Goal: Information Seeking & Learning: Learn about a topic

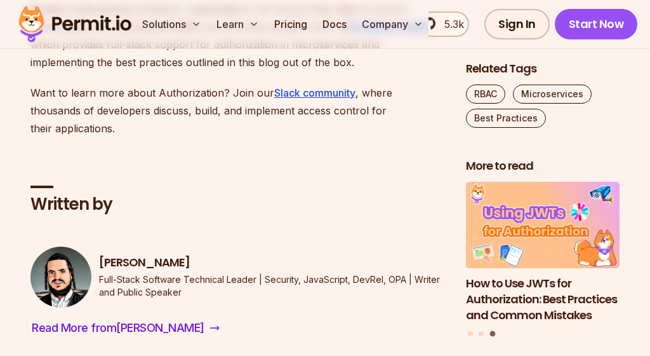
scroll to position [5059, 0]
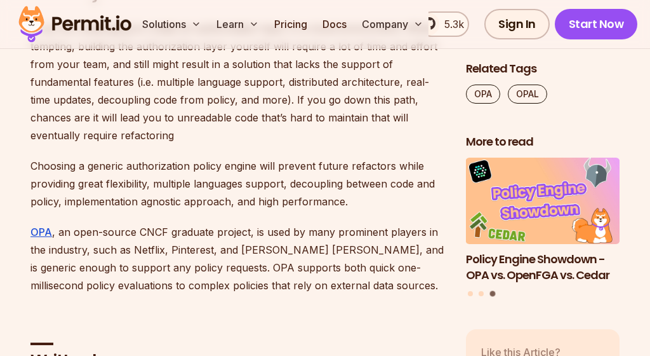
scroll to position [6200, 0]
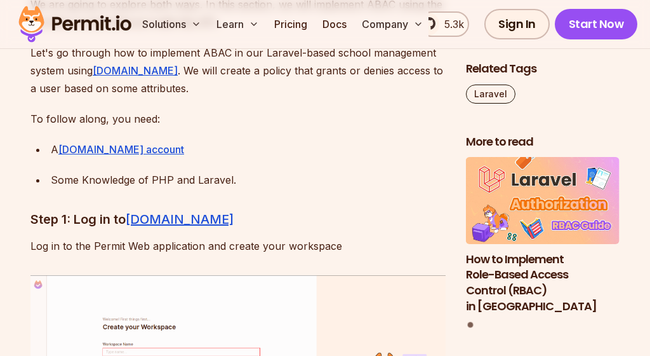
scroll to position [5209, 0]
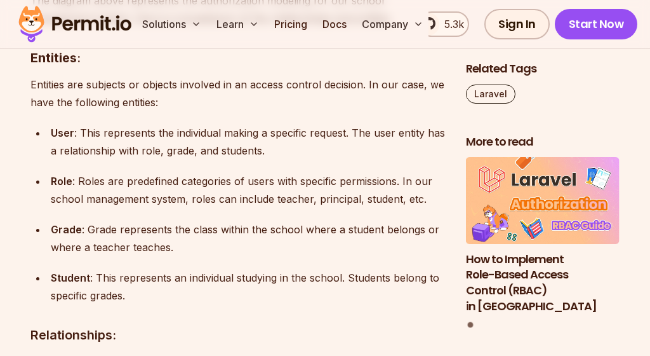
scroll to position [4243, 0]
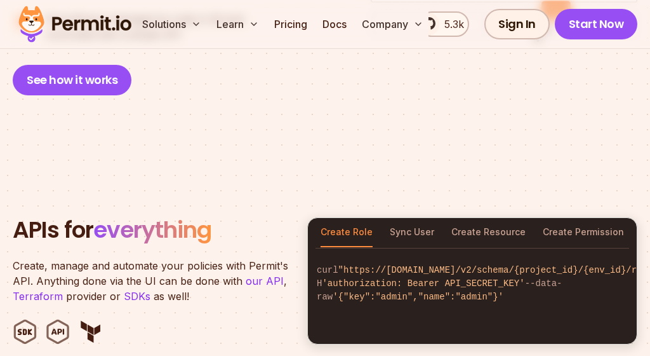
scroll to position [1164, 0]
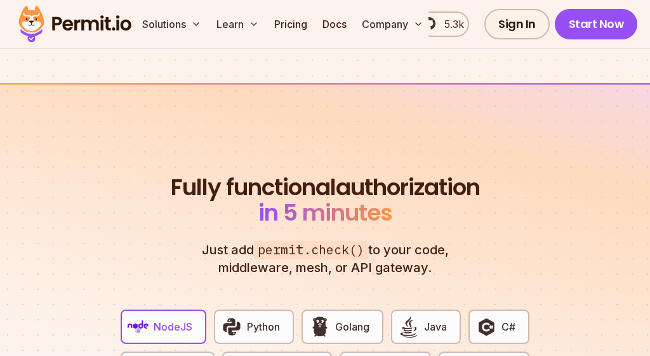
scroll to position [2328, 0]
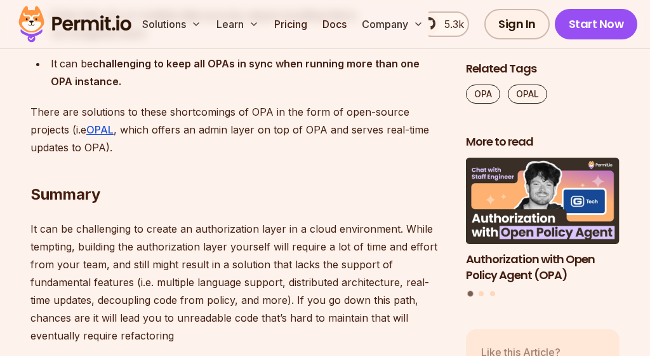
scroll to position [5989, 0]
